Goal: Task Accomplishment & Management: Complete application form

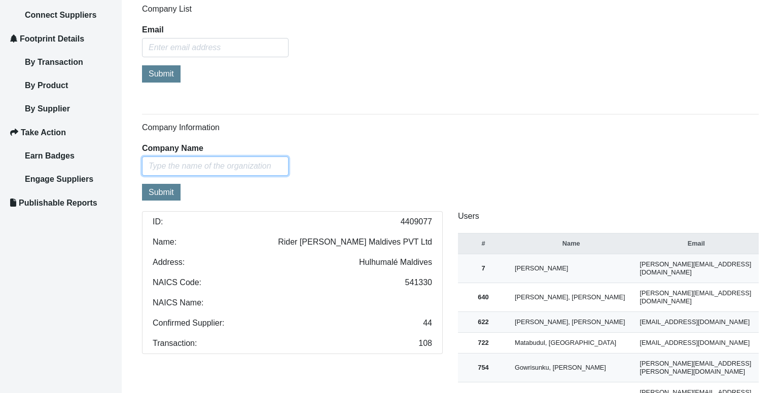
click at [186, 165] on input "text" at bounding box center [215, 166] width 147 height 19
click at [144, 208] on div "Company Information Company Name carbon analytics Submit ID: 4409077 Name: Ride…" at bounding box center [450, 267] width 617 height 289
click at [210, 169] on input "carbon analytics" at bounding box center [215, 166] width 147 height 19
click at [209, 165] on input "carbon analytics" at bounding box center [215, 166] width 147 height 19
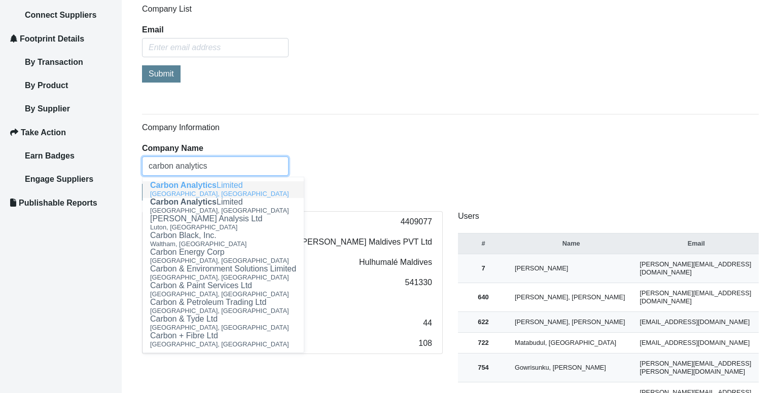
click at [205, 190] on div "London, United Kingdom" at bounding box center [223, 194] width 146 height 9
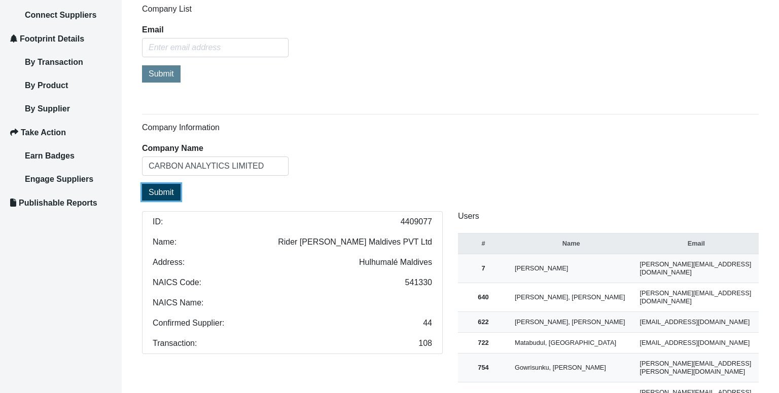
click at [163, 188] on span "Submit" at bounding box center [161, 192] width 25 height 9
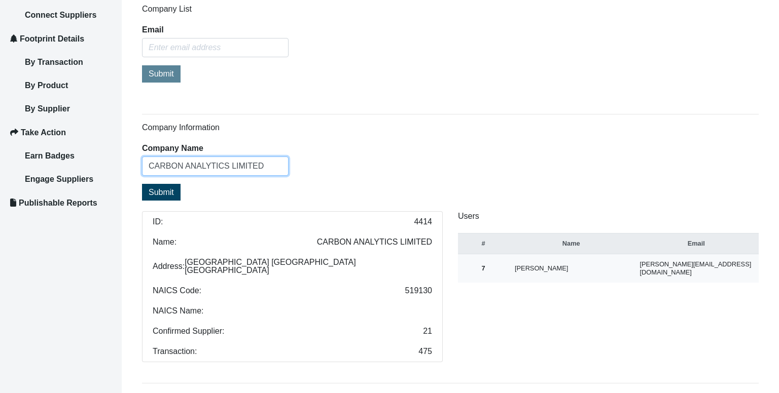
click at [264, 169] on input "CARBON ANALYTICS LIMITED" at bounding box center [215, 166] width 147 height 19
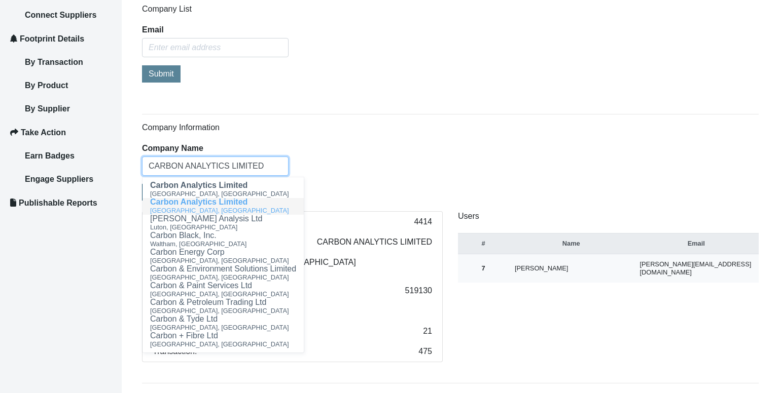
click at [241, 205] on span "Carbon Analytics Limited" at bounding box center [198, 202] width 97 height 9
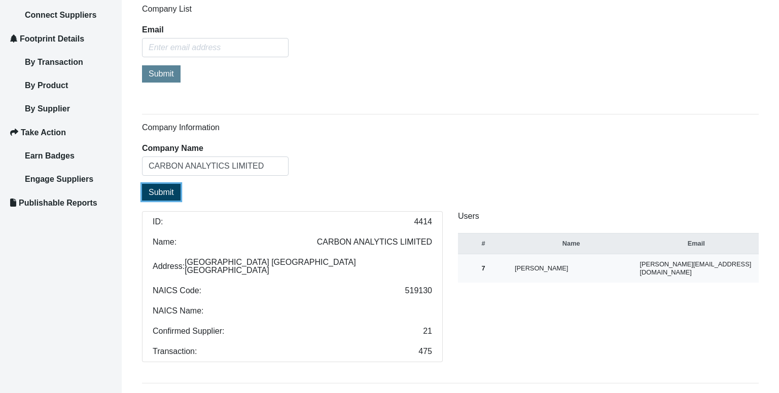
click at [160, 197] on button "Submit" at bounding box center [161, 192] width 39 height 17
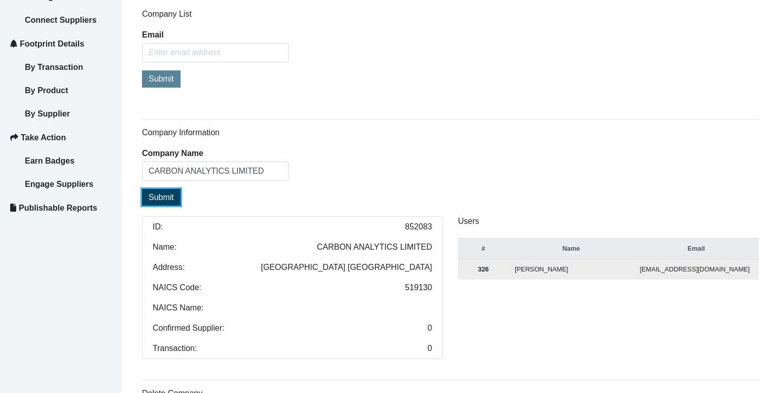
scroll to position [146, 0]
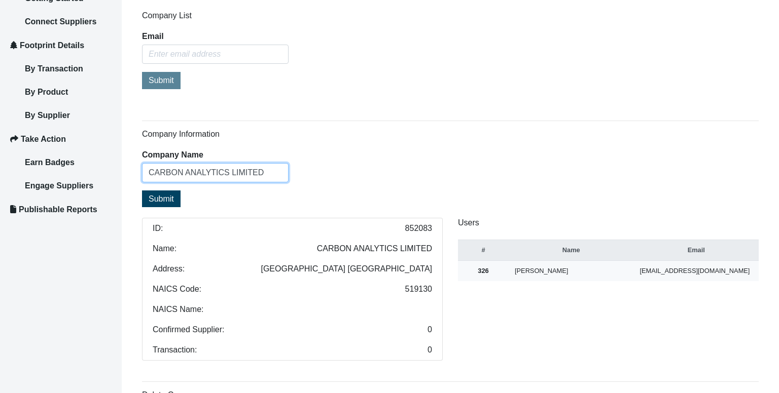
click at [268, 173] on input "CARBON ANALYTICS LIMITED" at bounding box center [215, 172] width 147 height 19
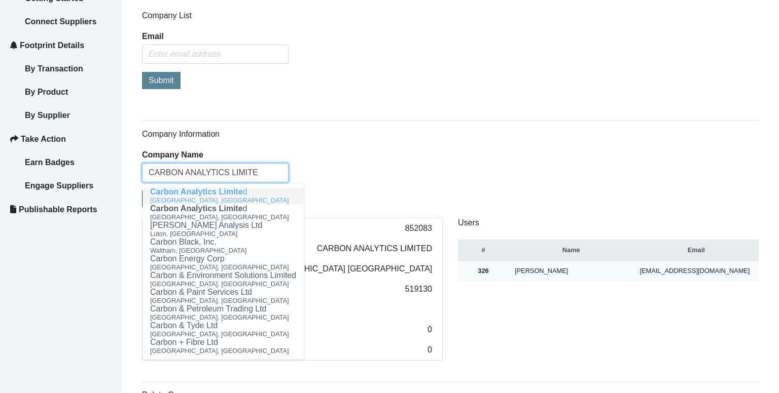
click at [237, 195] on span "Carbon Analytics Limite" at bounding box center [196, 192] width 93 height 9
type input "CARBON ANALYTICS LIMITED"
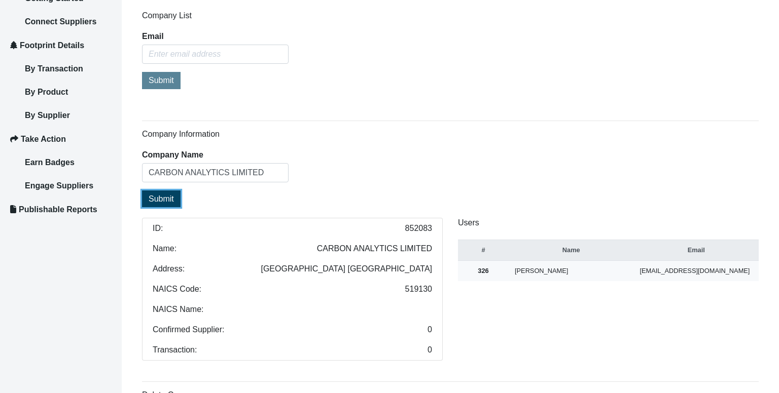
click at [168, 201] on span "Submit" at bounding box center [161, 199] width 25 height 9
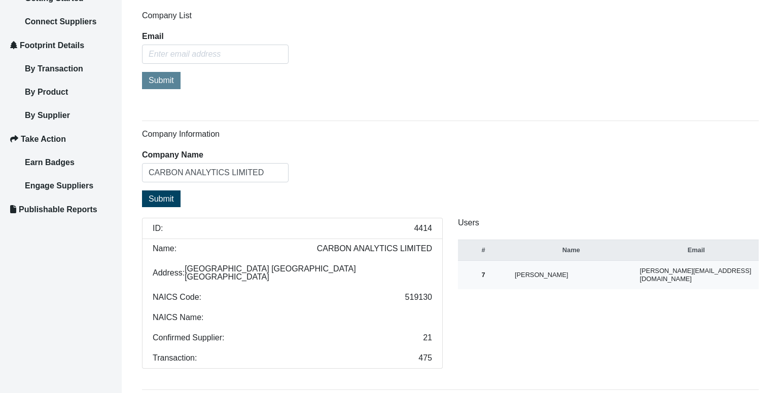
click at [425, 225] on span "4414" at bounding box center [423, 229] width 18 height 8
copy span "4414"
